Goal: Task Accomplishment & Management: Complete application form

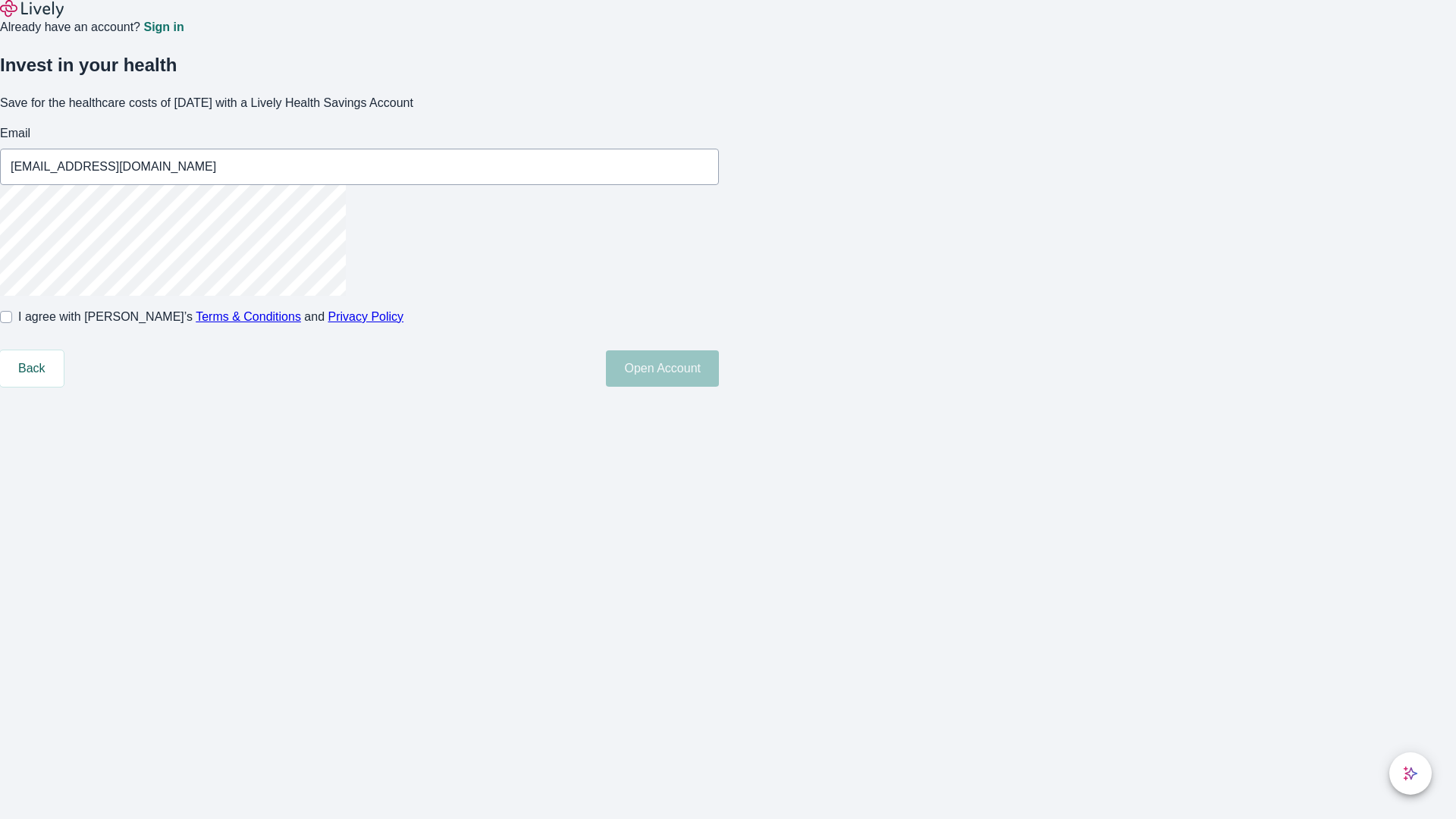
click at [12, 323] on input "I agree with Lively’s Terms & Conditions and Privacy Policy" at bounding box center [6, 316] width 12 height 12
checkbox input "true"
click at [719, 387] on button "Open Account" at bounding box center [662, 369] width 113 height 36
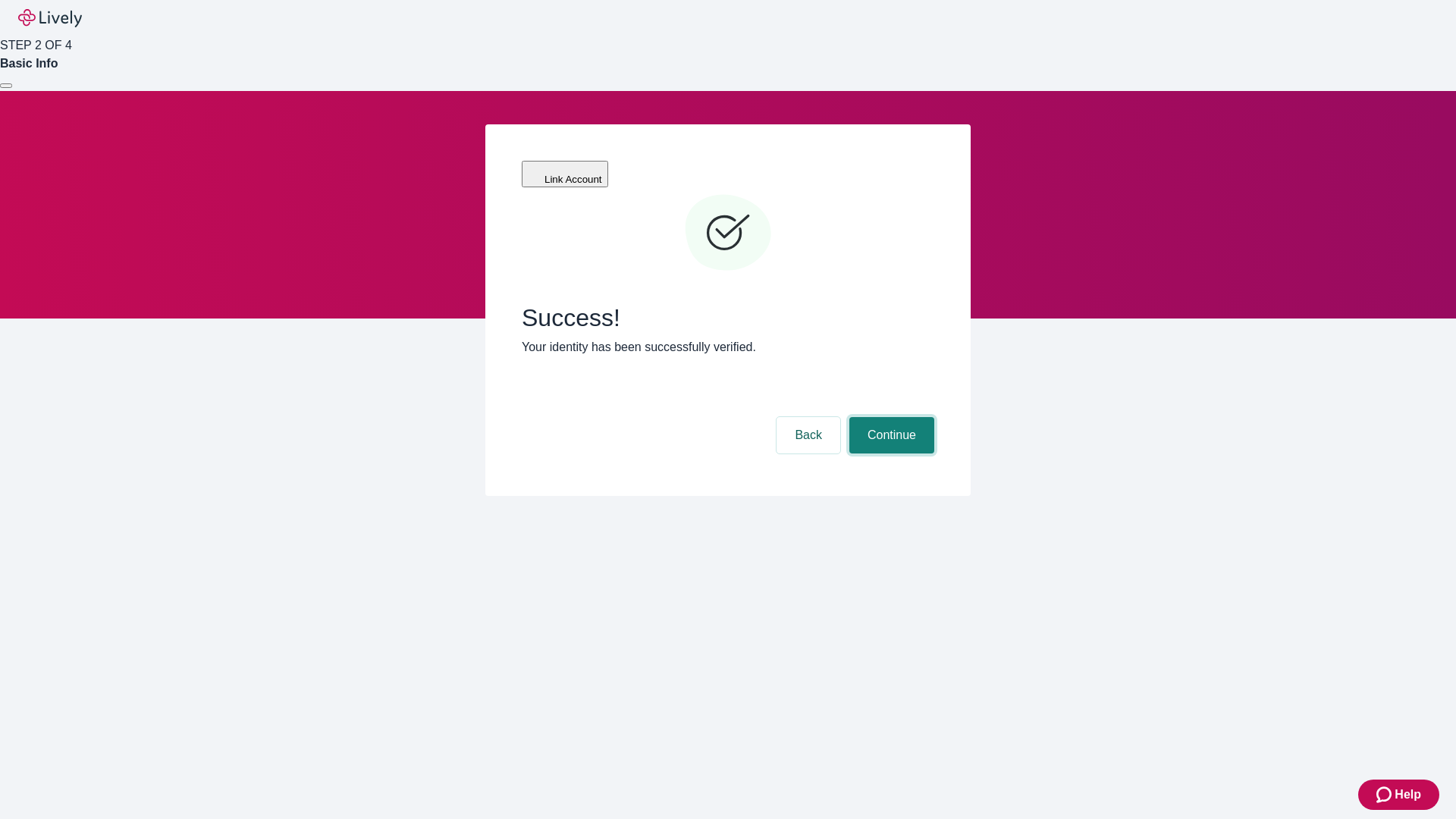
click at [890, 417] on button "Continue" at bounding box center [892, 435] width 85 height 36
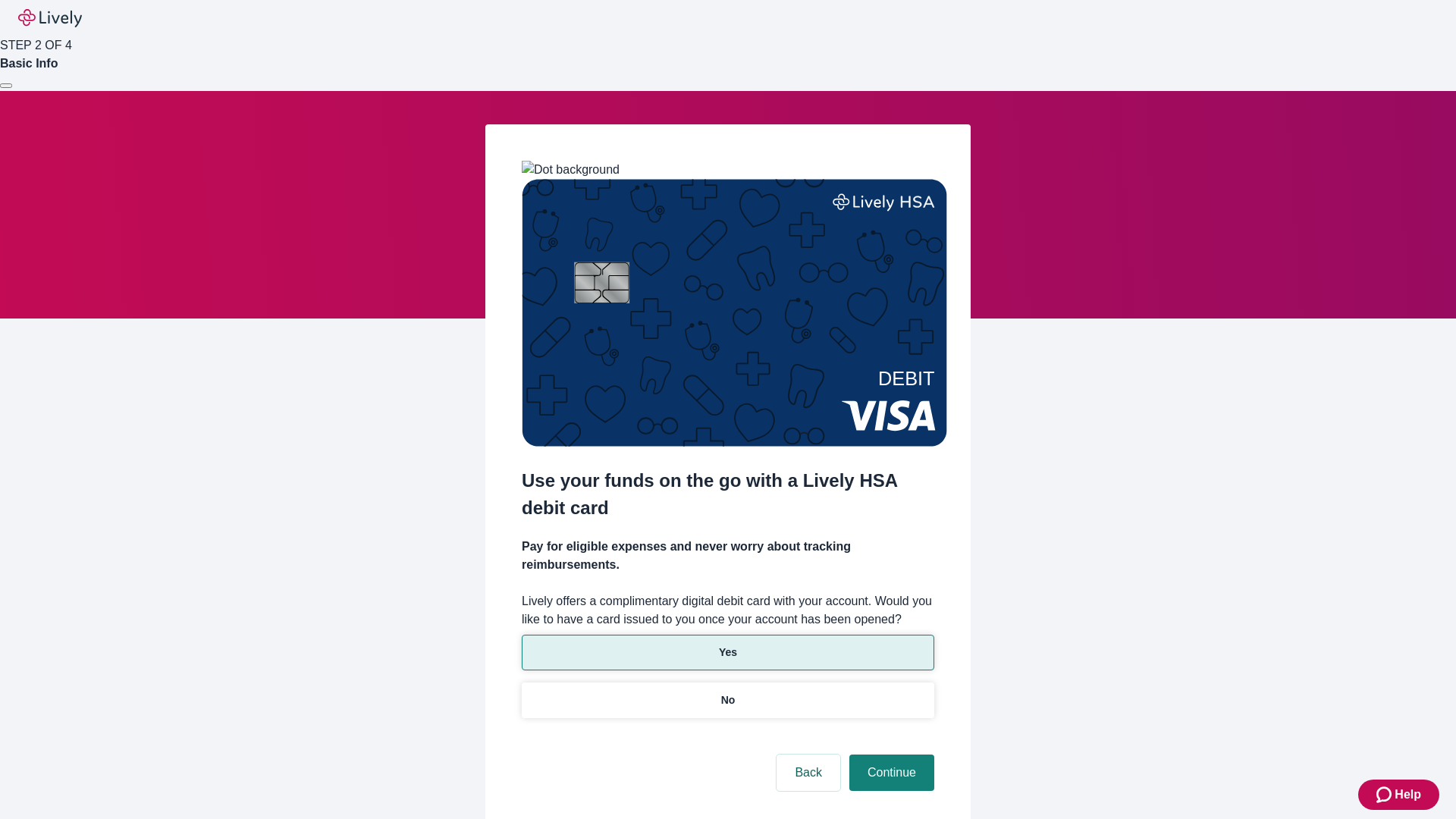
click at [728, 645] on p "Yes" at bounding box center [728, 653] width 18 height 16
click at [890, 754] on button "Continue" at bounding box center [892, 773] width 85 height 36
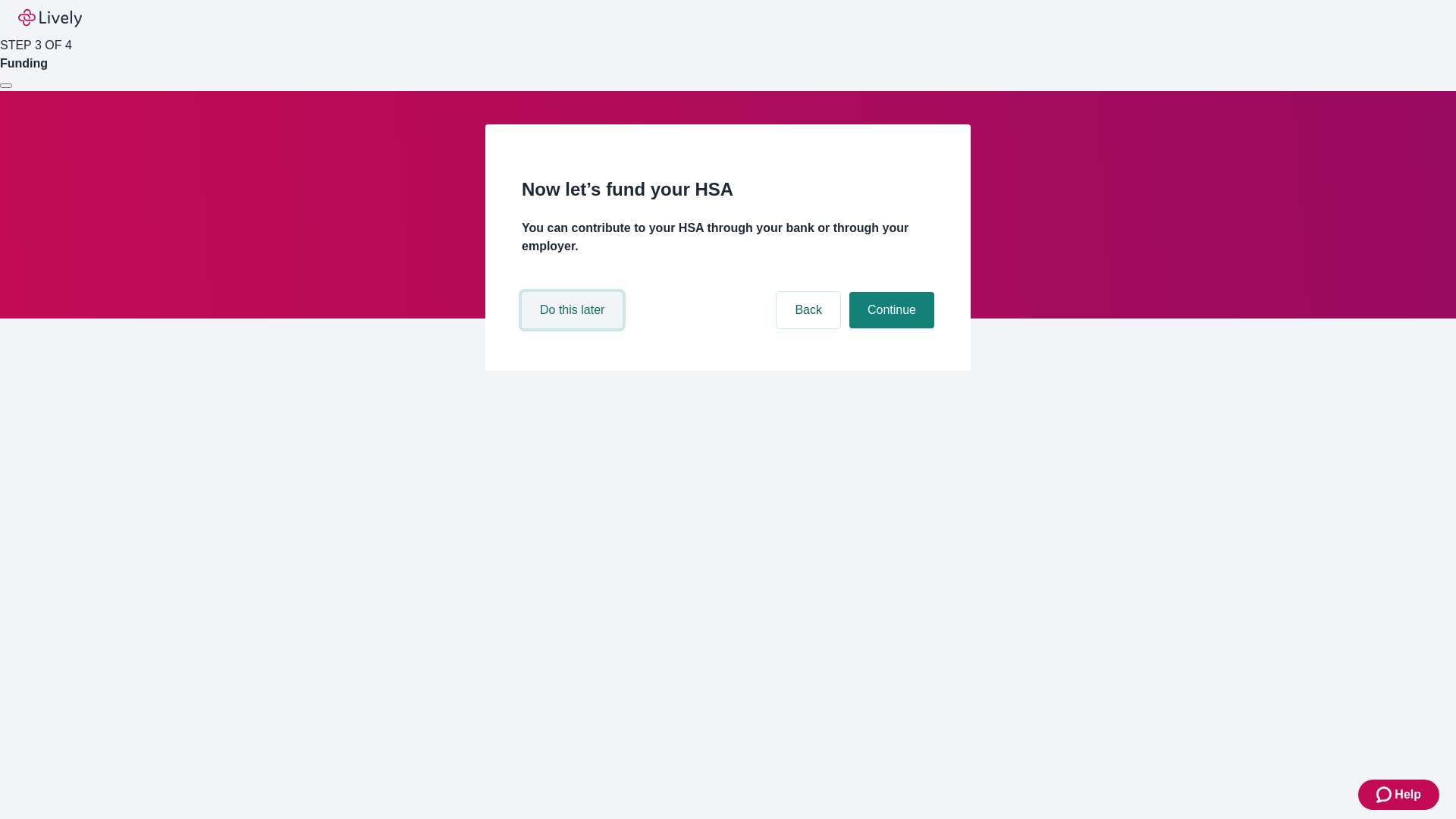
click at [574, 329] on button "Do this later" at bounding box center [572, 310] width 101 height 36
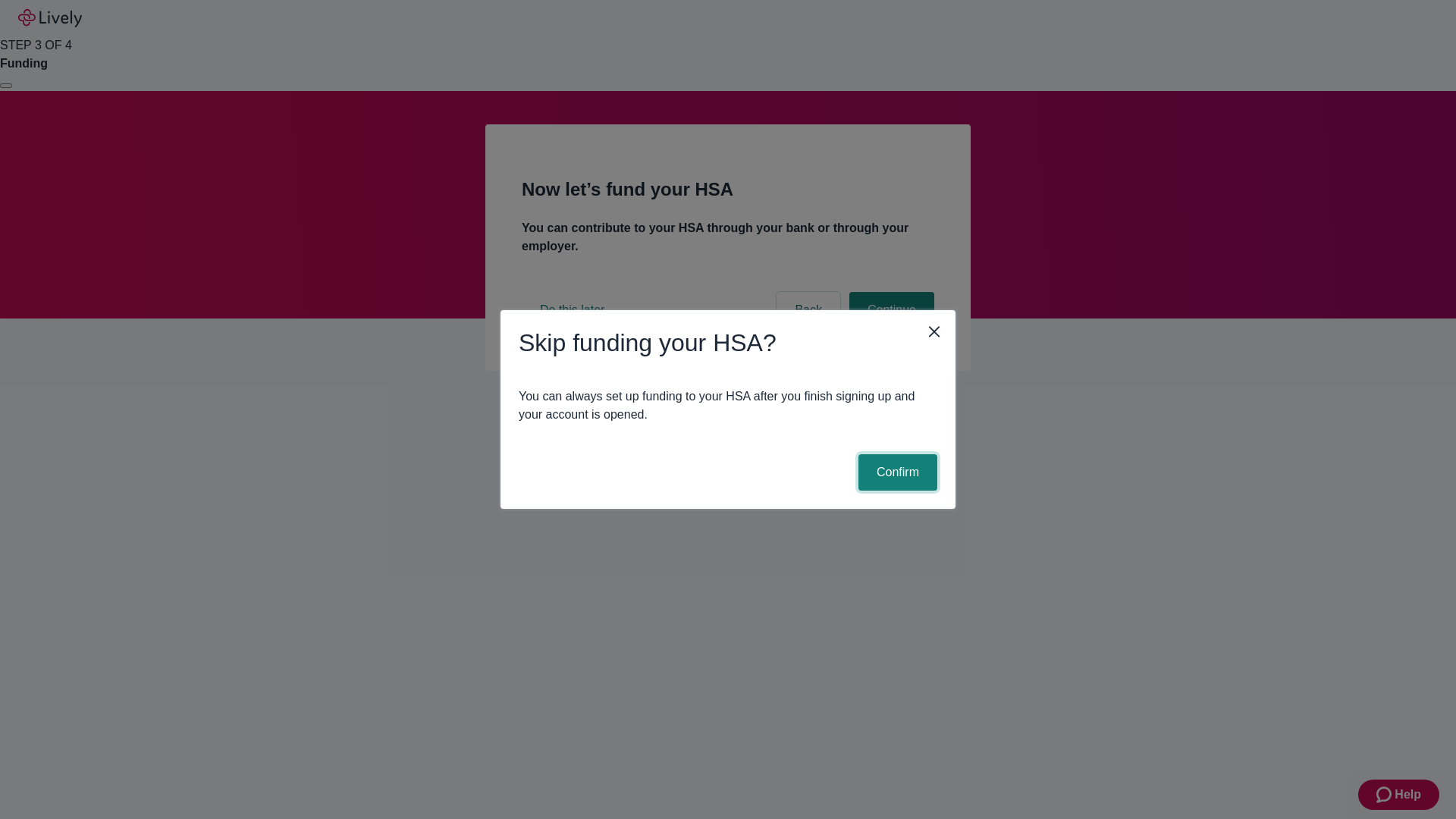
click at [896, 473] on button "Confirm" at bounding box center [898, 473] width 79 height 36
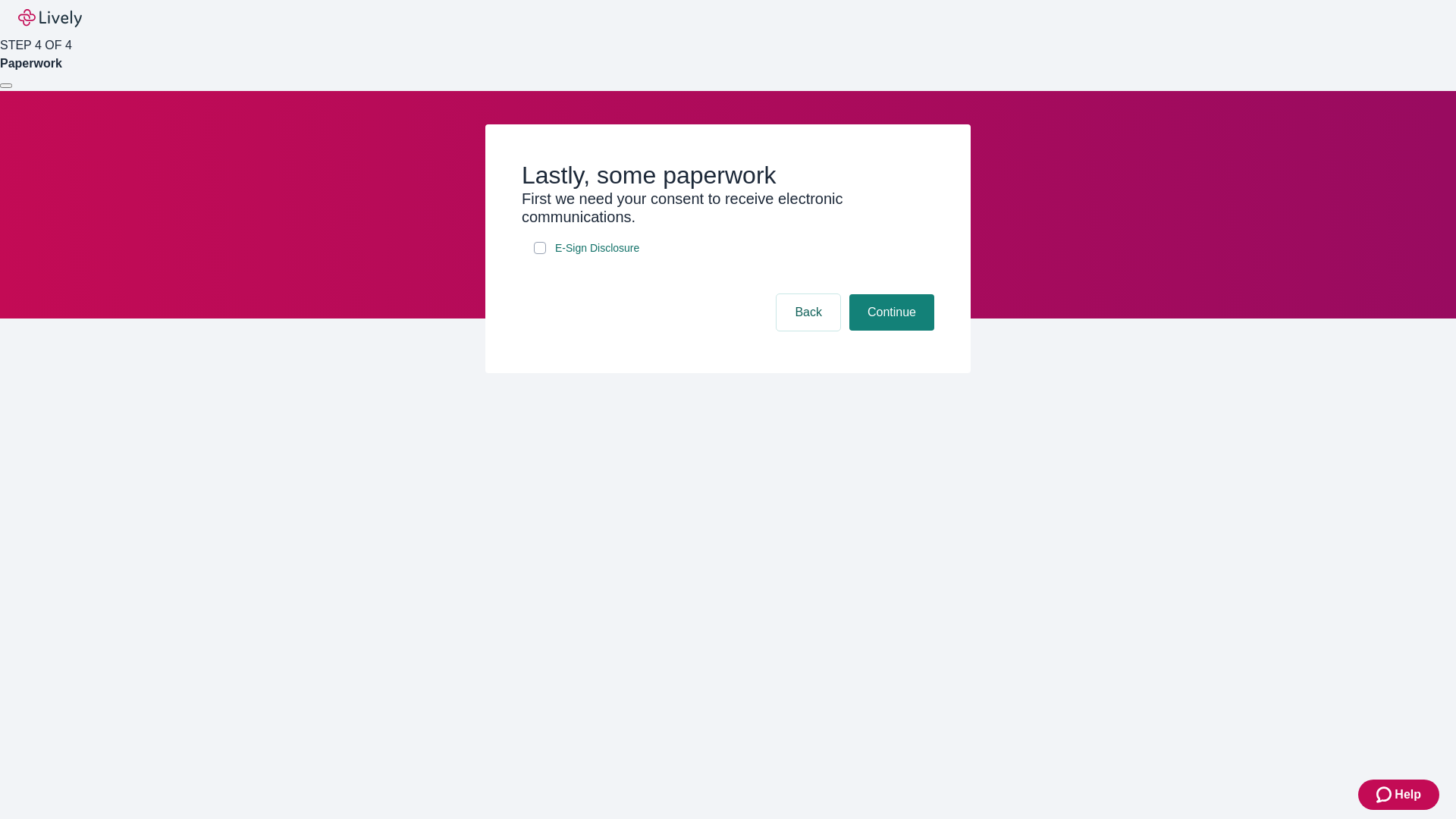
click at [540, 254] on input "E-Sign Disclosure" at bounding box center [540, 248] width 12 height 12
checkbox input "true"
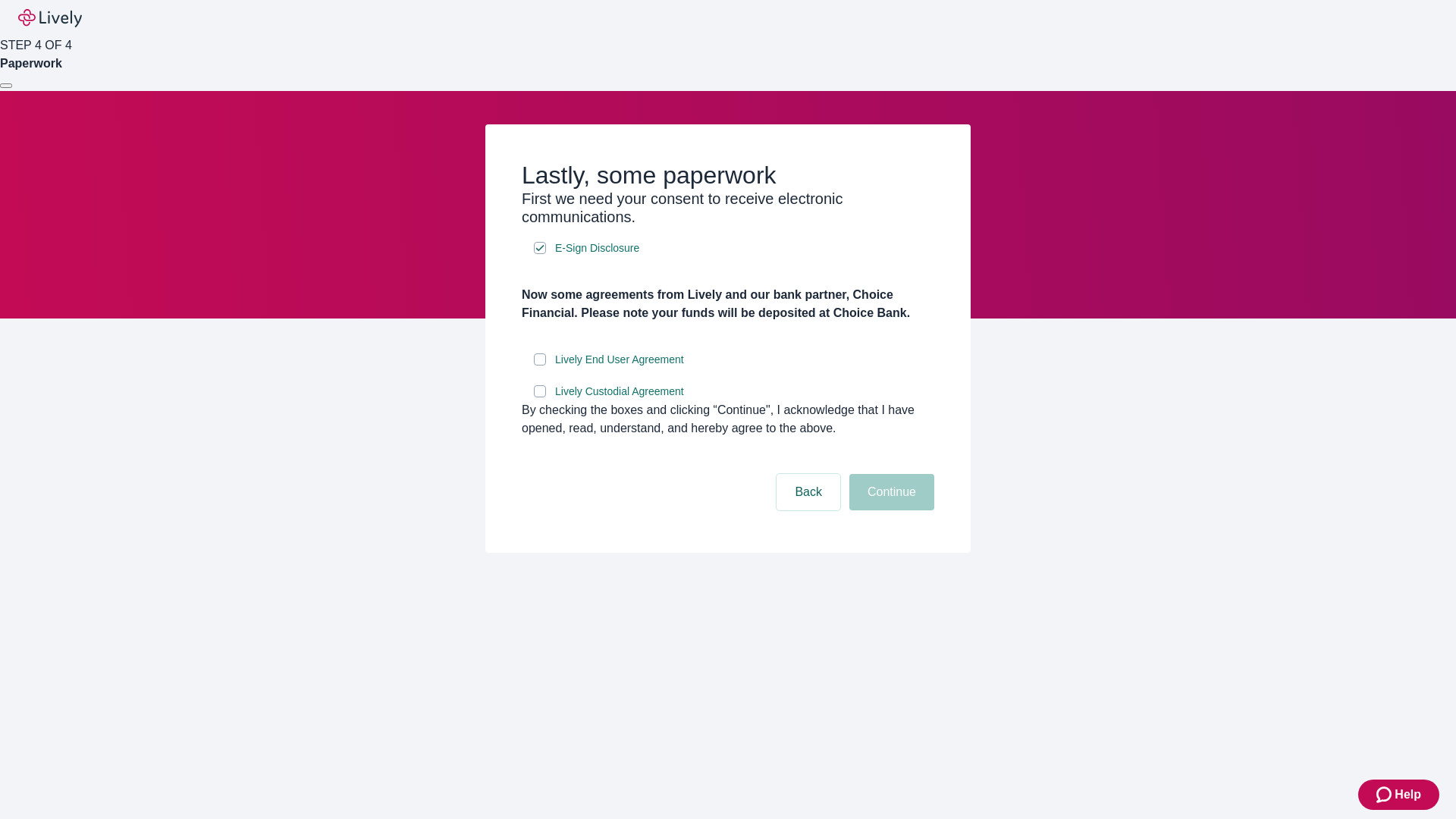
click at [540, 366] on input "Lively End User Agreement" at bounding box center [540, 359] width 12 height 12
checkbox input "true"
click at [540, 397] on input "Lively Custodial Agreement" at bounding box center [540, 391] width 12 height 12
checkbox input "true"
click at [890, 511] on button "Continue" at bounding box center [892, 493] width 85 height 36
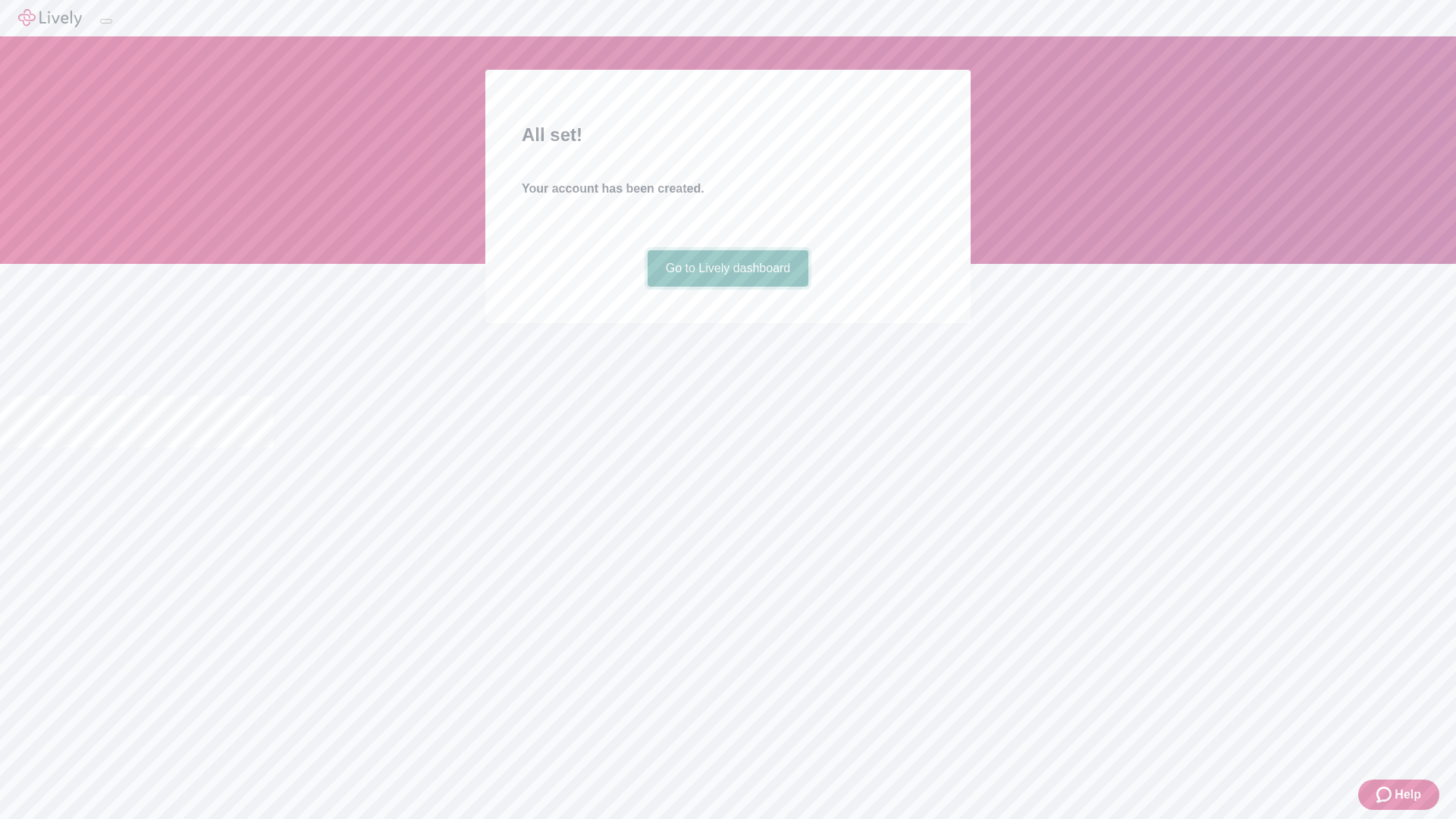
click at [728, 287] on link "Go to Lively dashboard" at bounding box center [728, 268] width 161 height 36
